Goal: Information Seeking & Learning: Learn about a topic

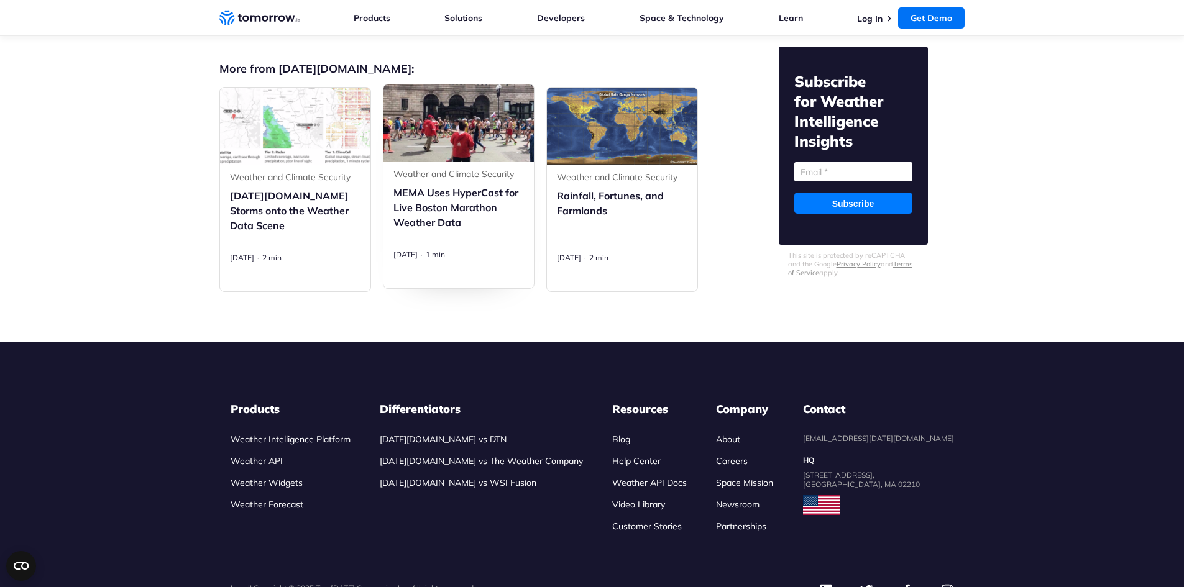
scroll to position [4105, 0]
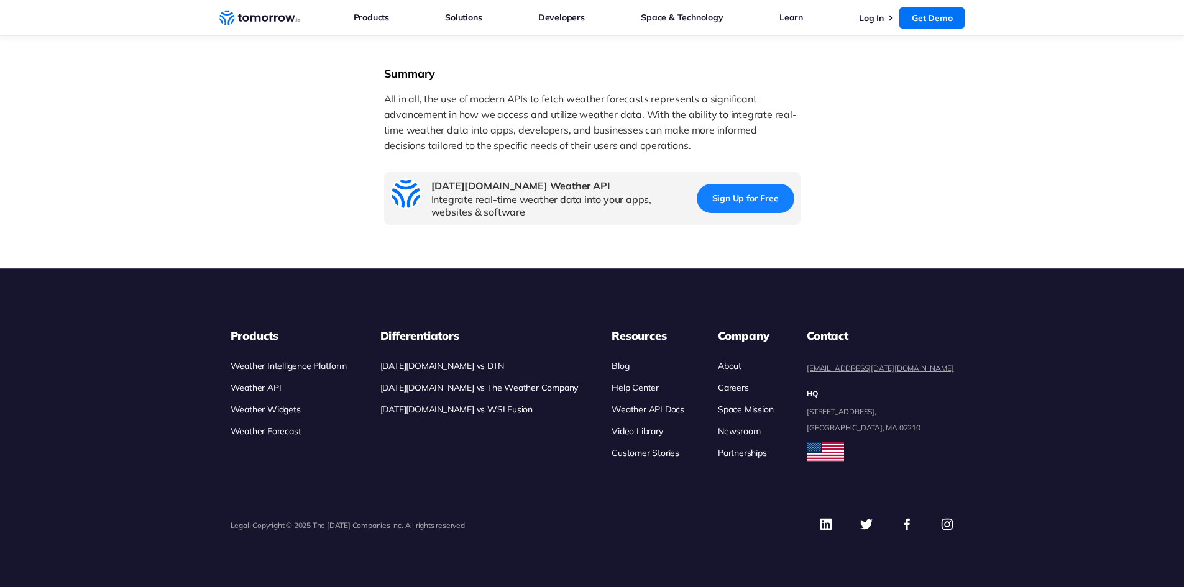
scroll to position [2357, 0]
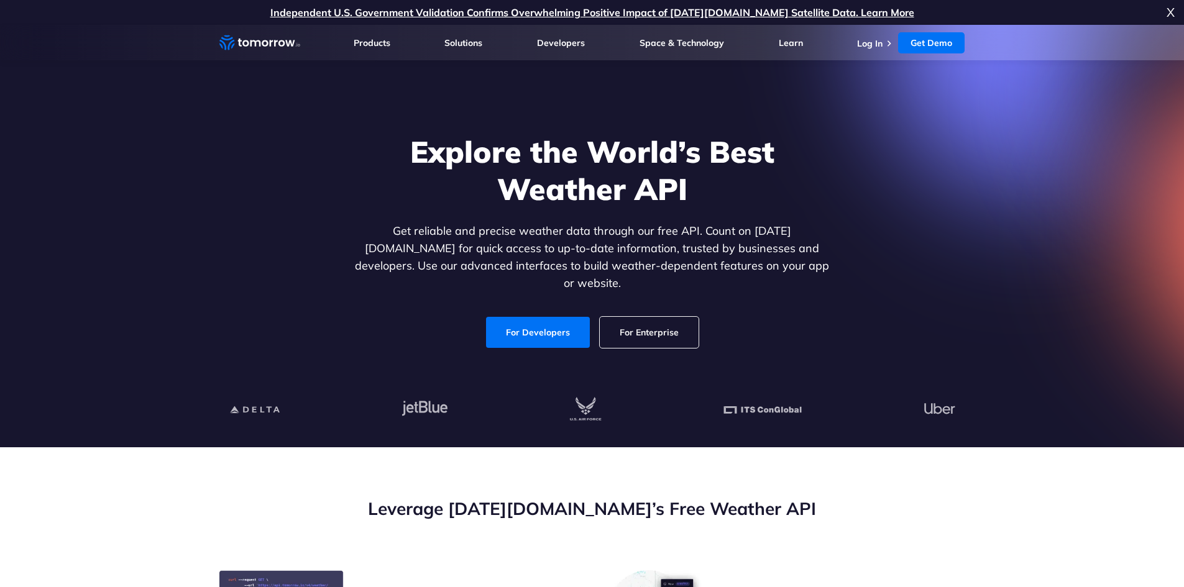
click at [873, 45] on link "Log In" at bounding box center [869, 43] width 25 height 11
